Goal: Find contact information: Find contact information

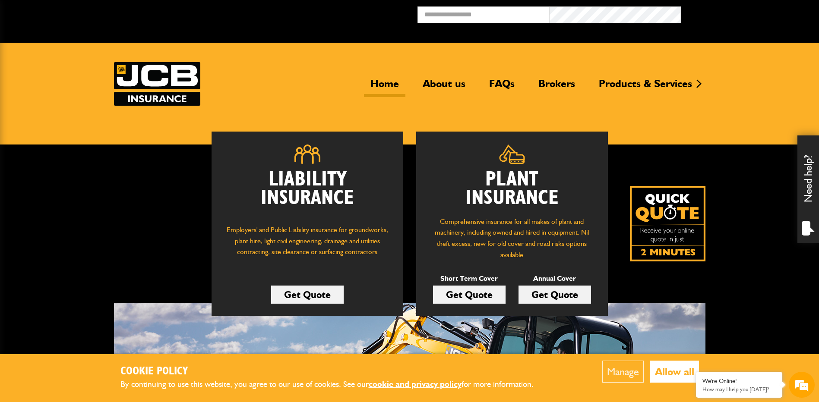
click at [680, 377] on button "Allow all" at bounding box center [674, 372] width 49 height 22
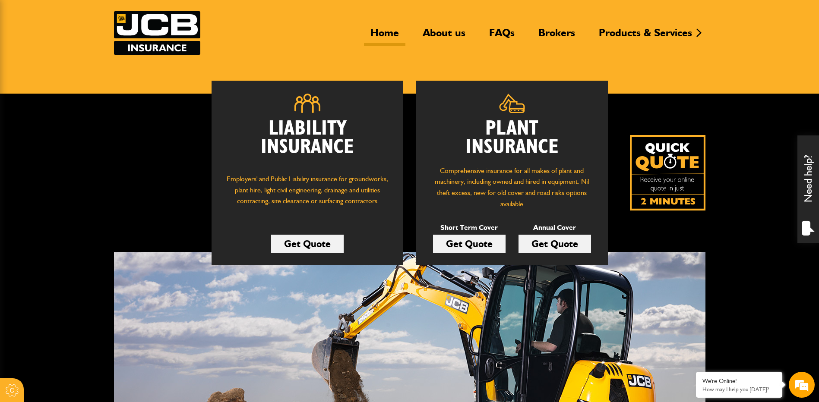
scroll to position [55, 0]
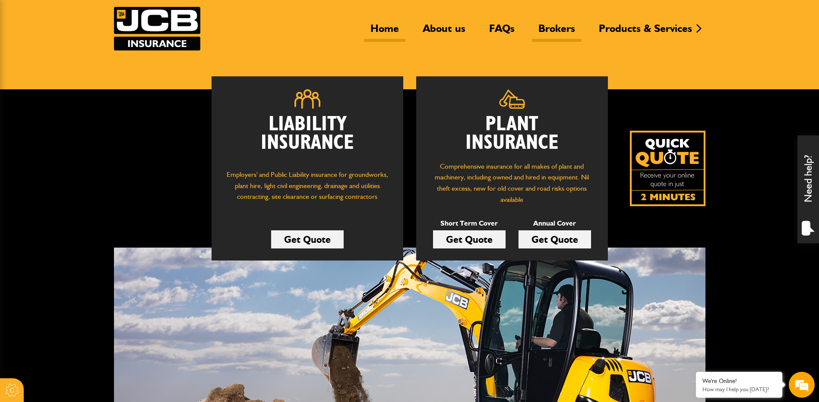
click at [552, 28] on link "Brokers" at bounding box center [557, 32] width 50 height 20
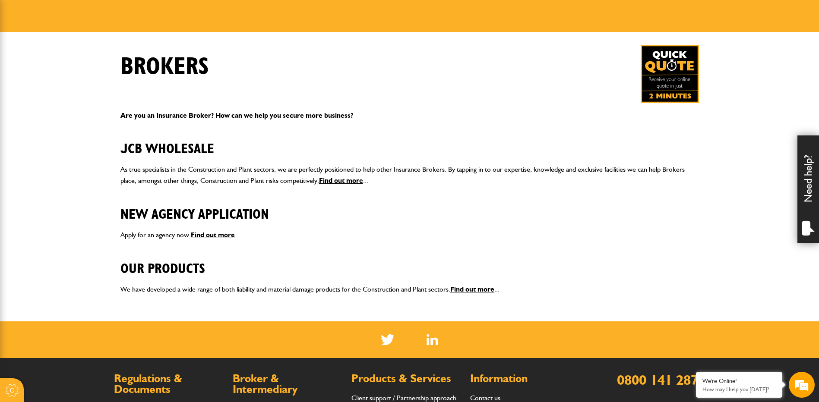
scroll to position [86, 0]
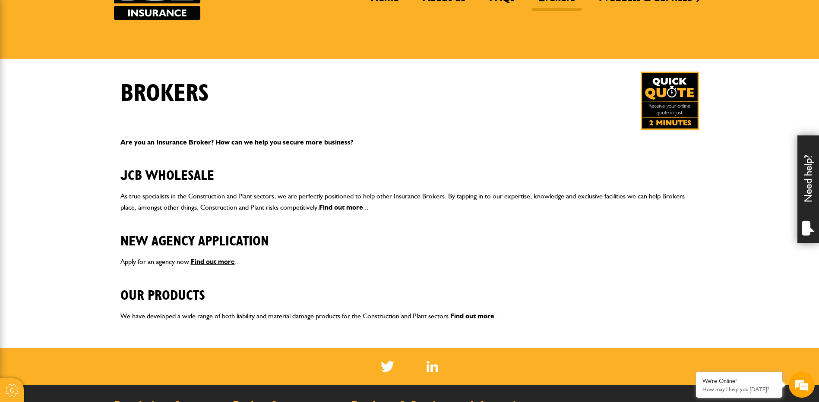
click at [341, 206] on link "Find out more" at bounding box center [341, 207] width 44 height 8
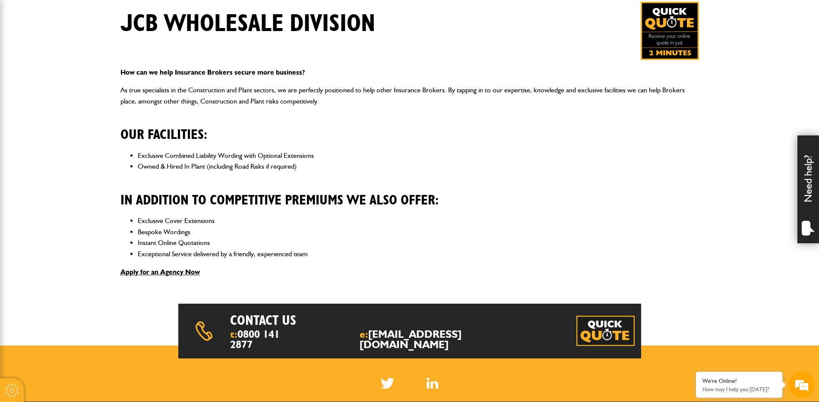
scroll to position [157, 0]
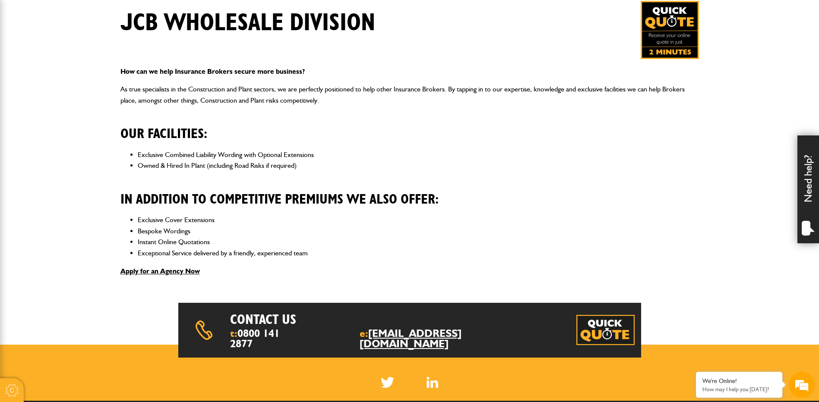
click at [442, 333] on link "[EMAIL_ADDRESS][DOMAIN_NAME]" at bounding box center [411, 338] width 102 height 23
